Goal: Go to known website: Go to known website

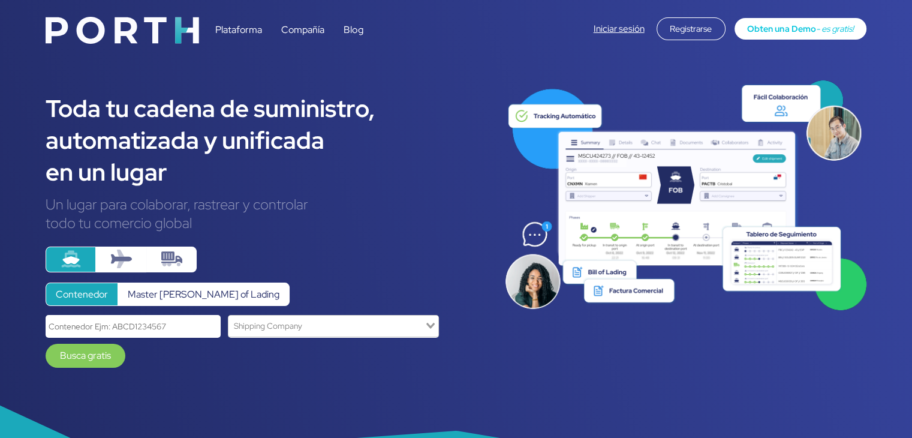
click at [610, 28] on link "Iniciar sesión" at bounding box center [619, 29] width 51 height 12
